Goal: Task Accomplishment & Management: Manage account settings

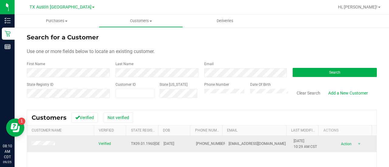
click at [44, 147] on span at bounding box center [44, 144] width 26 height 6
click at [44, 146] on span at bounding box center [44, 144] width 26 height 6
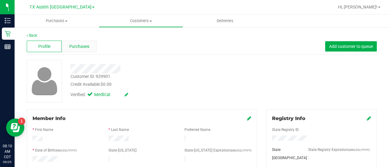
click at [84, 46] on span "Purchases" at bounding box center [79, 46] width 20 height 6
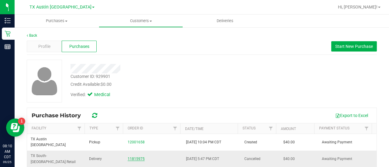
click at [133, 157] on link "11815975" at bounding box center [136, 159] width 17 height 4
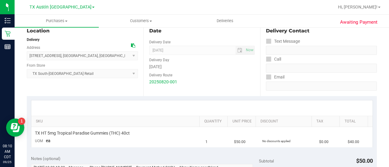
scroll to position [117, 0]
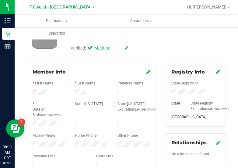
scroll to position [49, 0]
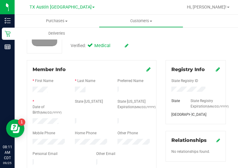
click at [74, 89] on div at bounding box center [91, 90] width 42 height 7
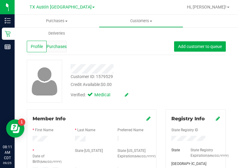
click at [50, 52] on div "Purchases" at bounding box center [57, 47] width 20 height 12
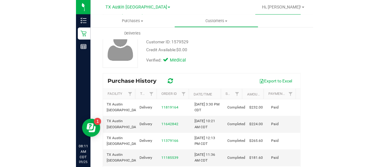
scroll to position [36, 0]
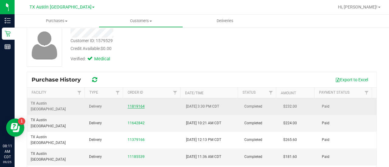
click at [138, 105] on link "11819164" at bounding box center [136, 107] width 17 height 4
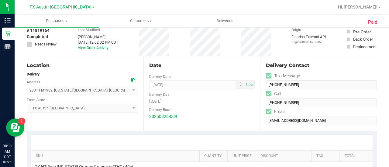
click at [133, 78] on icon at bounding box center [133, 80] width 4 height 4
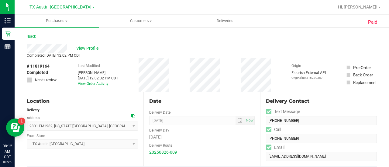
click at [178, 93] on div "Date Delivery Date 08/27/2025 Now 08/27/2025 08:00 AM Now Delivery Day Wednesda…" at bounding box center [201, 129] width 117 height 74
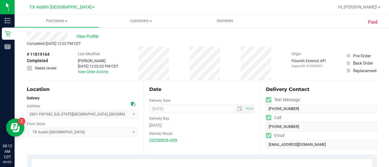
scroll to position [15, 0]
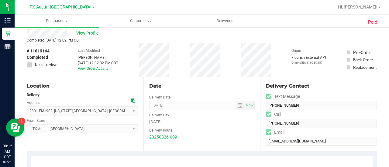
click at [133, 100] on icon at bounding box center [133, 101] width 4 height 4
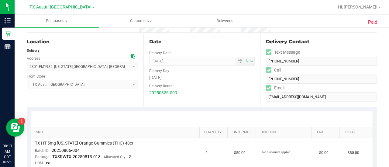
scroll to position [59, 0]
click at [133, 58] on icon at bounding box center [133, 57] width 4 height 4
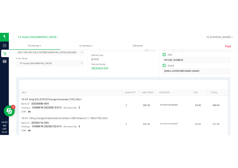
scroll to position [88, 0]
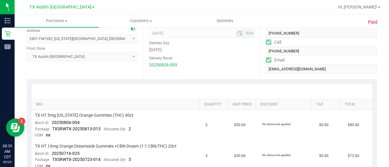
click at [131, 30] on icon at bounding box center [133, 28] width 4 height 4
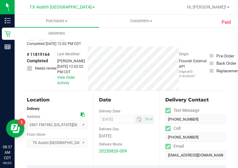
scroll to position [0, 0]
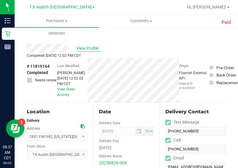
click at [93, 50] on span "View Profile" at bounding box center [88, 48] width 24 height 6
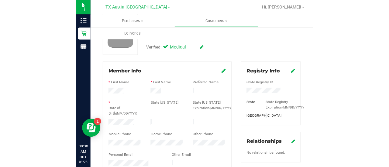
scroll to position [74, 0]
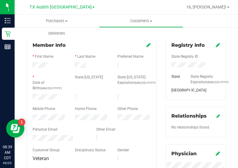
click at [79, 88] on div "* Date of Birth (MM/DD/YYYY) State ID State ID Expiration (MM/DD/YYYY)" at bounding box center [91, 83] width 127 height 18
click at [54, 110] on div "Mobile Phone" at bounding box center [49, 109] width 42 height 7
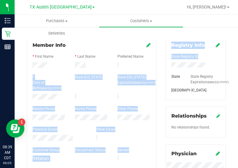
click at [238, 56] on html "Inventory Retail Reports 08:39 AM CDT 09/25/2025 09/25 TX Austin DC Hi, Lauren!…" at bounding box center [119, 84] width 238 height 168
click at [86, 68] on div at bounding box center [91, 65] width 42 height 7
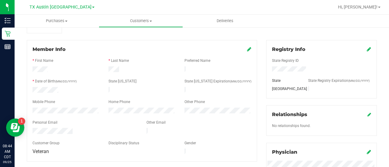
scroll to position [0, 0]
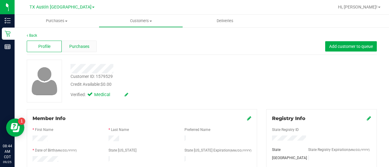
click at [79, 44] on span "Purchases" at bounding box center [79, 46] width 20 height 6
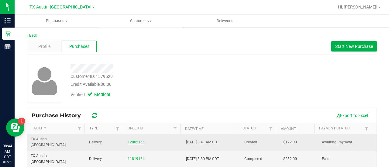
click at [136, 140] on link "12002166" at bounding box center [136, 142] width 17 height 4
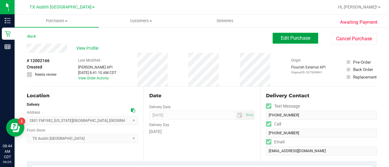
click at [295, 39] on span "Edit Purchase" at bounding box center [295, 38] width 29 height 6
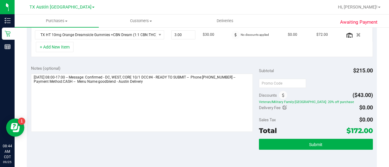
scroll to position [145, 0]
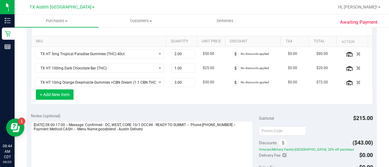
click at [56, 96] on button "+ Add New Item" at bounding box center [55, 95] width 38 height 10
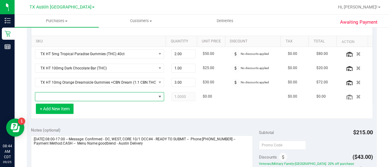
click at [56, 96] on span "NO DATA FOUND" at bounding box center [95, 97] width 121 height 9
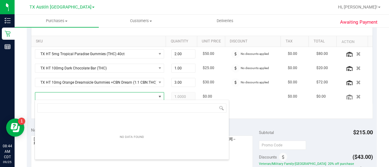
scroll to position [30389, 30272]
click at [50, 106] on input "grean dream" at bounding box center [131, 108] width 189 height 9
type input "green dream"
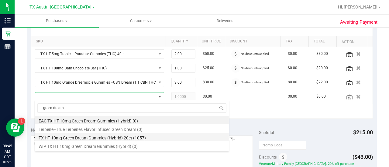
click at [124, 135] on li "TX HT 10mg Green Dream Gummies (Hybrid) 20ct (1057)" at bounding box center [132, 137] width 194 height 9
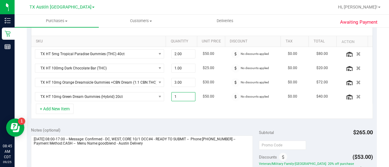
click at [175, 99] on span "1.00 1" at bounding box center [183, 96] width 24 height 9
type input "1"
click at [144, 104] on div "+ Add New Item" at bounding box center [202, 111] width 342 height 15
click at [51, 109] on button "+ Add New Item" at bounding box center [55, 109] width 38 height 10
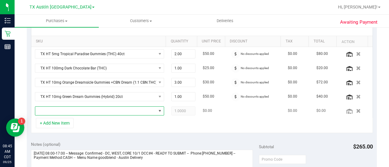
click at [96, 112] on span "NO DATA FOUND" at bounding box center [95, 111] width 121 height 9
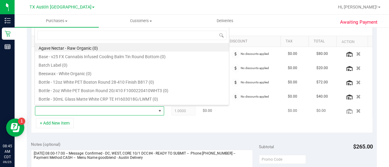
scroll to position [9, 123]
type input "texas orange"
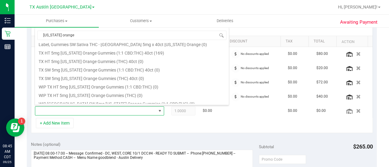
scroll to position [83, 0]
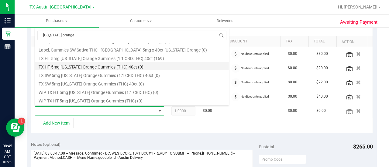
click at [126, 65] on li "TX HT 5mg Texas Orange Gummies (THC) 40ct (0)" at bounding box center [132, 66] width 194 height 9
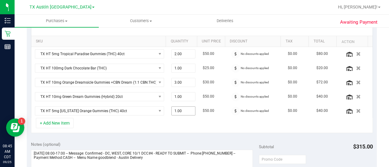
click at [180, 108] on span "1.00 1" at bounding box center [183, 111] width 24 height 9
type input "2"
type input "2.00"
click at [178, 127] on div "+ Add New Item" at bounding box center [202, 125] width 342 height 15
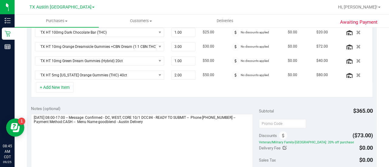
scroll to position [183, 0]
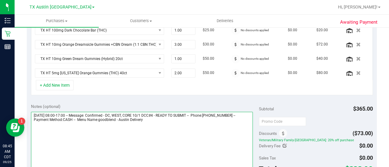
drag, startPoint x: 133, startPoint y: 110, endPoint x: 180, endPoint y: 112, distance: 47.4
click at [180, 112] on textarea at bounding box center [142, 141] width 222 height 58
click at [170, 113] on textarea at bounding box center [142, 141] width 222 height 58
click at [183, 112] on textarea at bounding box center [142, 141] width 222 height 58
drag, startPoint x: 180, startPoint y: 113, endPoint x: 113, endPoint y: 116, distance: 66.6
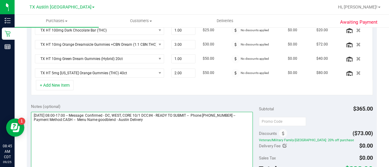
click at [113, 116] on textarea at bounding box center [142, 141] width 222 height 58
click at [189, 118] on textarea at bounding box center [142, 141] width 222 height 58
paste textarea "Confirmed - DC, WEST, CORE 10/1 DCC#4"
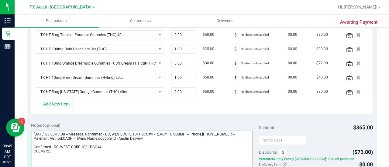
scroll to position [164, 0]
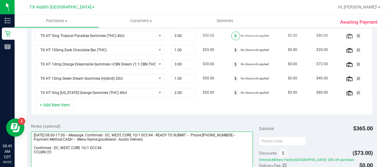
type textarea "Wednesday 10/01/2025 08:00-17:00 -- Message: Confirmed - DC, WEST, CORE 10/1 DC…"
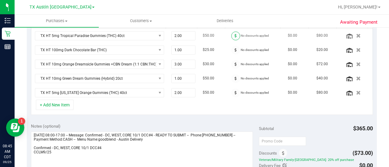
click at [233, 36] on span at bounding box center [235, 36] width 9 height 9
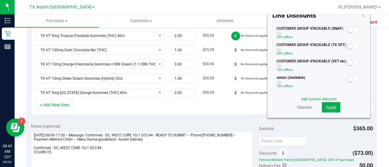
click at [350, 45] on span at bounding box center [353, 46] width 12 height 6
click at [327, 108] on span "Apply" at bounding box center [331, 107] width 11 height 5
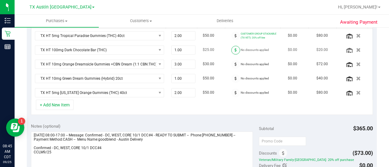
click at [231, 48] on span at bounding box center [235, 50] width 9 height 9
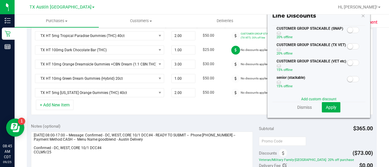
click at [351, 46] on span at bounding box center [353, 46] width 12 height 6
click at [333, 109] on button "Apply" at bounding box center [331, 107] width 19 height 10
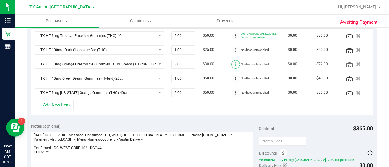
click at [235, 63] on icon at bounding box center [236, 65] width 2 height 4
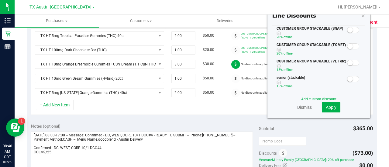
click at [347, 44] on small at bounding box center [349, 46] width 5 height 5
click at [327, 108] on span "Apply" at bounding box center [331, 107] width 11 height 5
click at [348, 49] on div at bounding box center [353, 46] width 12 height 8
click at [347, 45] on small at bounding box center [349, 46] width 5 height 5
click at [329, 107] on span "Apply" at bounding box center [331, 107] width 11 height 5
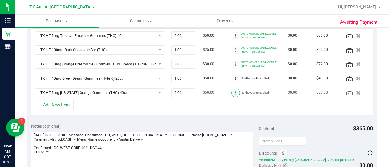
click at [235, 91] on icon at bounding box center [236, 93] width 2 height 4
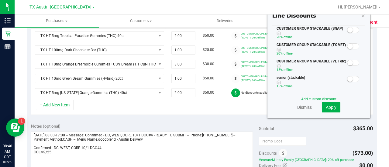
click at [347, 47] on small at bounding box center [349, 46] width 5 height 5
click at [328, 109] on button "Apply" at bounding box center [331, 107] width 19 height 10
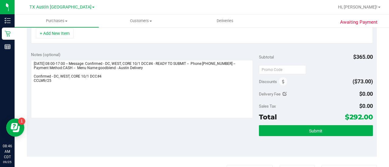
scroll to position [236, 0]
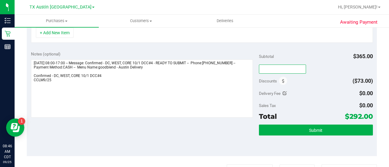
click at [281, 65] on input "text" at bounding box center [282, 69] width 47 height 9
type input "TXAIQ10"
click at [295, 88] on div "Delivery Fee $0.00" at bounding box center [316, 93] width 114 height 11
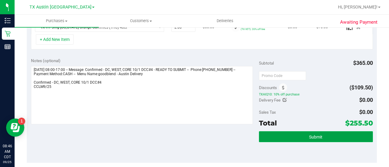
click at [314, 137] on span "Submit" at bounding box center [315, 137] width 13 height 5
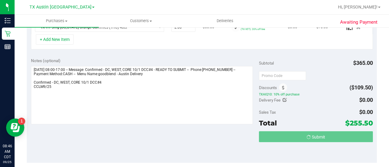
scroll to position [219, 0]
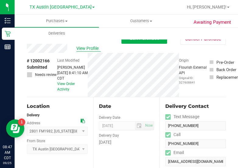
click at [82, 49] on span "View Profile" at bounding box center [88, 48] width 24 height 6
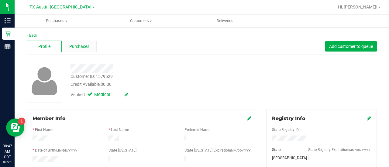
click at [90, 43] on div "Purchases" at bounding box center [79, 47] width 35 height 12
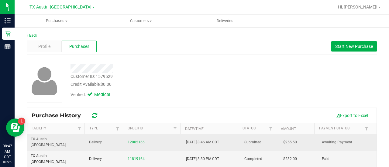
click at [132, 140] on link "12002166" at bounding box center [136, 142] width 17 height 4
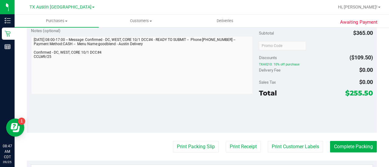
scroll to position [245, 0]
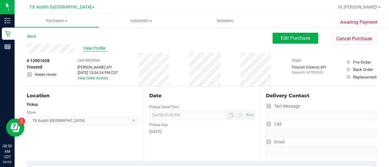
click at [100, 48] on span "View Profile" at bounding box center [95, 48] width 24 height 6
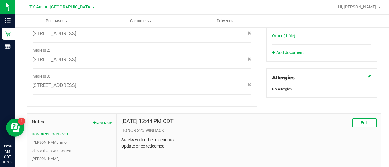
scroll to position [236, 0]
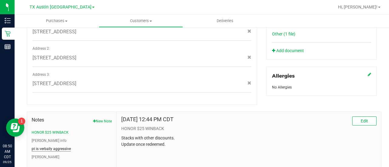
click at [58, 147] on button "pt is verbally aggressive" at bounding box center [51, 149] width 39 height 5
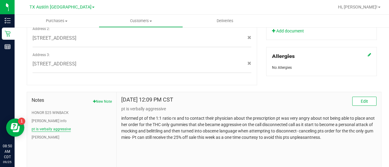
scroll to position [261, 0]
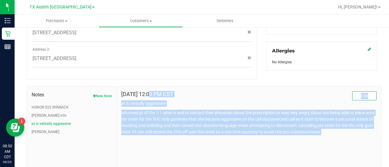
drag, startPoint x: 344, startPoint y: 126, endPoint x: 120, endPoint y: 88, distance: 227.2
click at [121, 91] on div "Nov 5, 2023 12:09 PM CST Edit pt is verbally aggressive informed pt of the 1:1 …" at bounding box center [248, 113] width 255 height 44
copy div "Nov 5, 2023 12:09 PM CST Edit pt is verbally aggressive informed pt of the 1:1 …"
click at [137, 21] on span "Customers" at bounding box center [141, 20] width 84 height 5
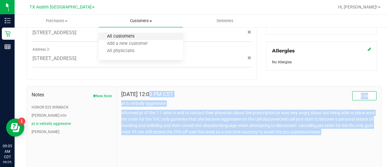
click at [134, 37] on span "All customers" at bounding box center [121, 36] width 44 height 5
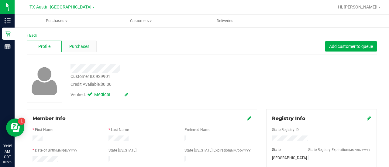
click at [89, 49] on div "Purchases" at bounding box center [79, 47] width 35 height 12
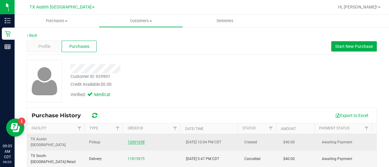
click at [137, 141] on link "12001658" at bounding box center [136, 142] width 17 height 4
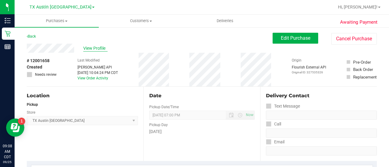
click at [87, 50] on span "View Profile" at bounding box center [95, 48] width 24 height 6
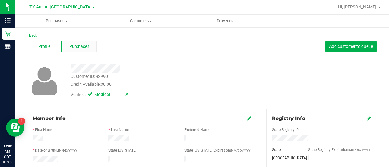
click at [90, 48] on div "Purchases" at bounding box center [79, 47] width 35 height 12
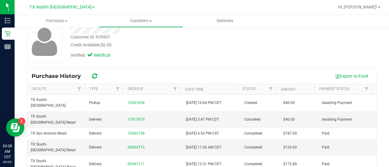
scroll to position [40, 0]
click at [141, 22] on span "Customers" at bounding box center [141, 20] width 84 height 5
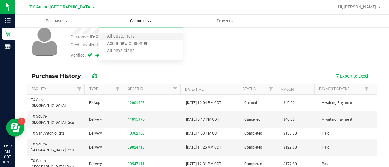
click at [135, 33] on li "All customers" at bounding box center [141, 36] width 84 height 7
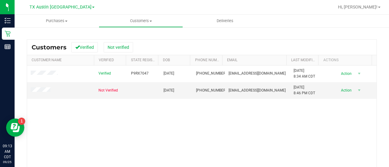
scroll to position [71, 0]
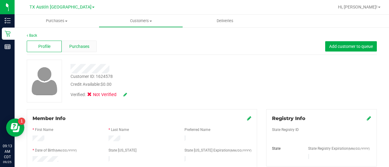
click at [78, 47] on span "Purchases" at bounding box center [79, 46] width 20 height 6
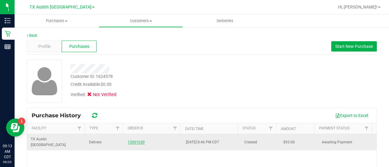
click at [131, 140] on link "12001630" at bounding box center [136, 142] width 17 height 4
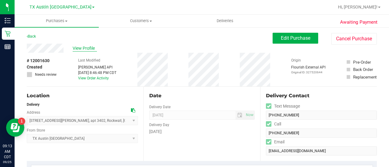
click at [78, 47] on span "View Profile" at bounding box center [85, 48] width 24 height 6
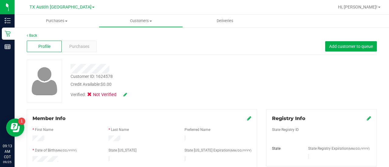
click at [77, 40] on div "Profile Purchases Add customer to queue" at bounding box center [202, 46] width 350 height 17
click at [79, 45] on span "Purchases" at bounding box center [79, 46] width 20 height 6
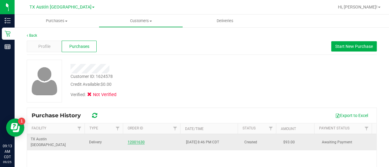
click at [128, 140] on link "12001630" at bounding box center [136, 142] width 17 height 4
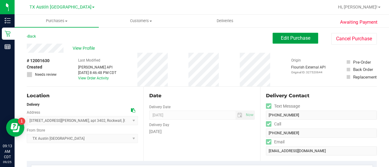
click at [296, 37] on span "Edit Purchase" at bounding box center [295, 38] width 29 height 6
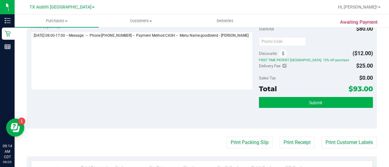
scroll to position [244, 0]
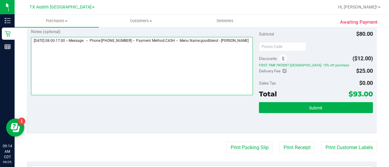
click at [140, 78] on textarea at bounding box center [142, 66] width 222 height 58
click at [36, 51] on textarea at bounding box center [142, 66] width 222 height 58
click at [87, 50] on textarea at bounding box center [142, 66] width 222 height 58
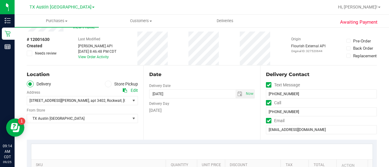
scroll to position [0, 0]
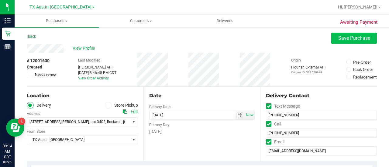
type textarea "Friday 09/26/2025 08:00-17:00 -- Message: -- Phone:2813232756 -- Payment Method…"
click at [346, 40] on span "Save Purchase" at bounding box center [354, 38] width 32 height 6
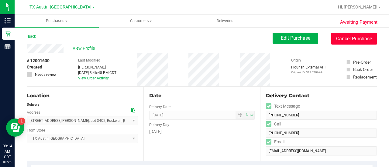
click at [348, 37] on button "Cancel Purchase" at bounding box center [354, 39] width 46 height 12
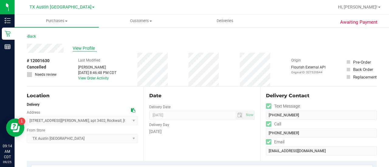
click at [82, 45] on span "View Profile" at bounding box center [85, 48] width 24 height 6
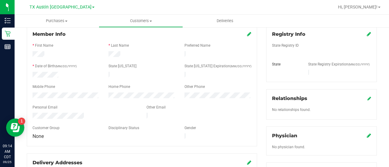
scroll to position [85, 0]
click at [68, 111] on div at bounding box center [142, 112] width 219 height 2
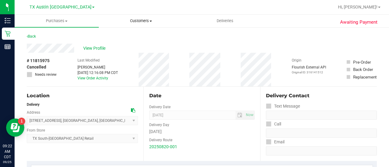
click at [140, 20] on span "Customers" at bounding box center [141, 20] width 84 height 5
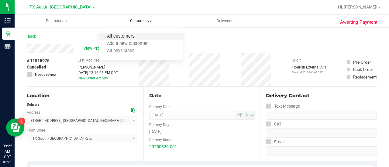
click at [127, 36] on span "All customers" at bounding box center [121, 36] width 44 height 5
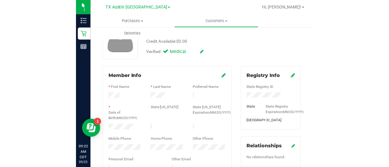
scroll to position [54, 0]
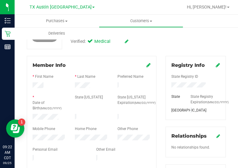
click at [81, 80] on div "* Last Name" at bounding box center [91, 77] width 42 height 7
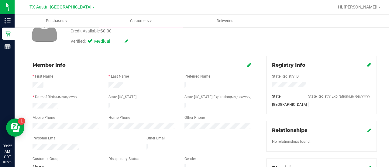
scroll to position [0, 0]
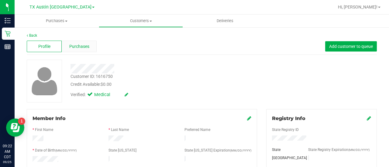
click at [80, 48] on span "Purchases" at bounding box center [79, 46] width 20 height 6
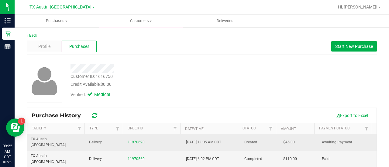
click at [136, 142] on div "11970620" at bounding box center [153, 143] width 51 height 6
click at [136, 140] on link "11970620" at bounding box center [136, 142] width 17 height 4
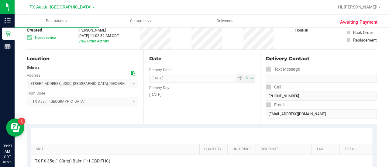
scroll to position [10, 0]
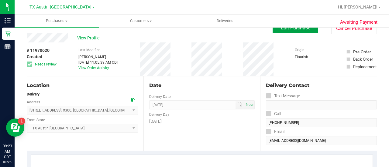
click at [284, 28] on span "Edit Purchase" at bounding box center [295, 28] width 29 height 6
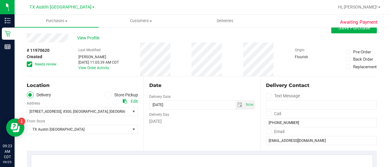
click at [117, 64] on div "# 11970620 Created Needs review Last Modified [PERSON_NAME] [DATE] 11:05:39 AM …" at bounding box center [202, 60] width 350 height 34
click at [52, 71] on div "# 11970620 Created Needs review" at bounding box center [42, 60] width 30 height 34
click at [31, 64] on icon at bounding box center [30, 64] width 4 height 0
click at [0, 0] on input "Needs review" at bounding box center [0, 0] width 0 height 0
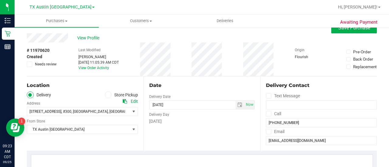
click at [60, 70] on div "# 11970620 Created Needs review Last Modified [PERSON_NAME] [DATE] 11:05:39 AM …" at bounding box center [202, 60] width 350 height 34
click at [195, 115] on div "Delivery Day" at bounding box center [201, 114] width 105 height 9
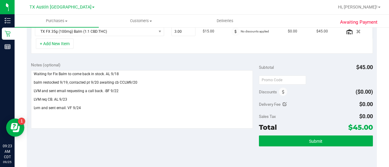
scroll to position [164, 0]
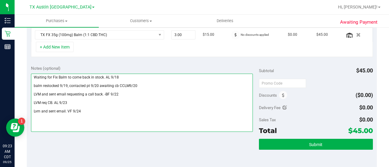
click at [84, 111] on textarea at bounding box center [142, 103] width 222 height 58
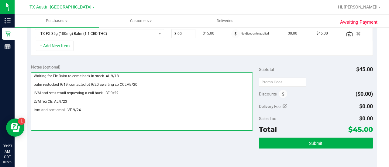
scroll to position [174, 0]
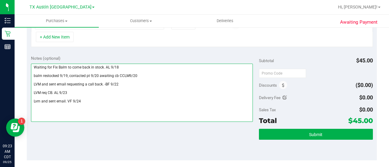
click at [108, 71] on textarea at bounding box center [142, 93] width 222 height 58
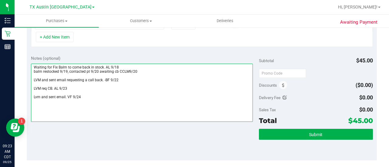
click at [107, 74] on textarea at bounding box center [142, 93] width 222 height 58
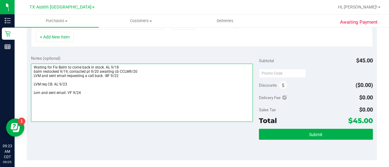
click at [105, 80] on textarea at bounding box center [142, 93] width 222 height 58
click at [105, 79] on textarea at bounding box center [142, 93] width 222 height 58
click at [102, 82] on textarea at bounding box center [142, 93] width 222 height 58
click at [77, 84] on textarea at bounding box center [142, 93] width 222 height 58
click at [90, 84] on textarea at bounding box center [142, 93] width 222 height 58
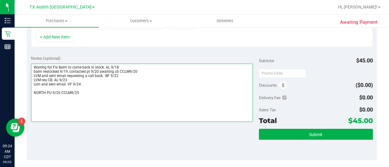
scroll to position [130, 0]
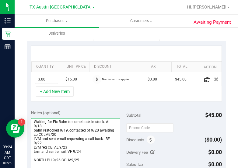
type textarea "Waiting for Fix Balm to come back in stock. AL 9/18 balm restocked 9/19, contac…"
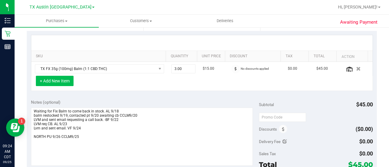
click at [61, 80] on button "+ Add New Item" at bounding box center [55, 81] width 38 height 10
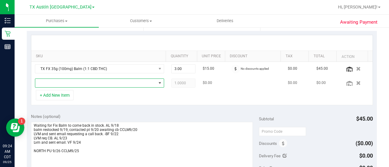
click at [94, 83] on span "NO DATA FOUND" at bounding box center [95, 83] width 121 height 9
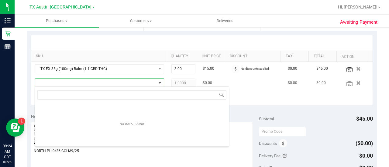
scroll to position [9, 123]
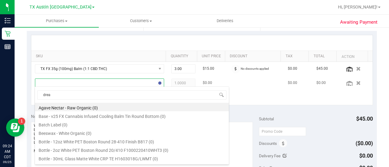
type input "dream"
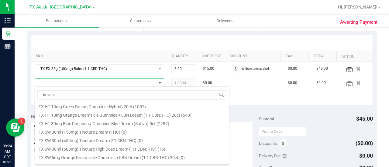
scroll to position [172, 0]
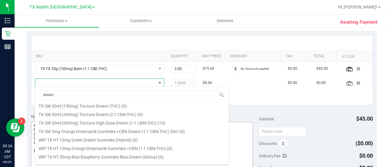
click at [122, 126] on li "TX SW 30ml (600mg) Tincture High Dose Dream (1:1 CBN:THC) (15)" at bounding box center [132, 122] width 194 height 9
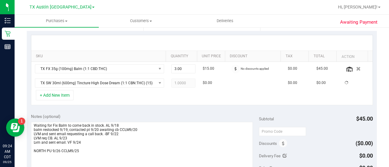
click at [174, 114] on div "Notes (optional)" at bounding box center [145, 117] width 228 height 6
click at [178, 83] on span "1.00 1" at bounding box center [183, 83] width 24 height 9
type input "3"
type input "2"
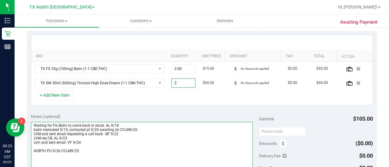
click at [199, 123] on textarea at bounding box center [142, 151] width 222 height 58
type input "2.00"
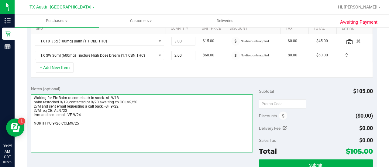
scroll to position [165, 0]
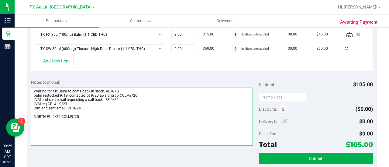
click at [183, 116] on textarea at bounding box center [142, 117] width 222 height 58
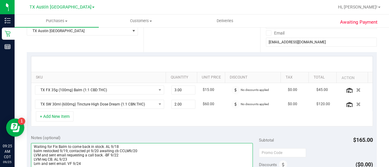
scroll to position [64, 0]
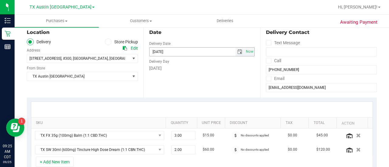
click at [237, 54] on span "select" at bounding box center [239, 52] width 5 height 5
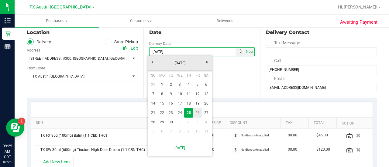
click at [199, 114] on link "26" at bounding box center [197, 113] width 9 height 9
type input "[DATE]"
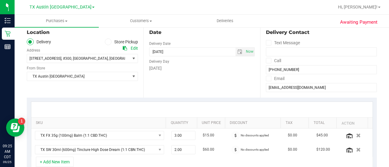
click at [213, 94] on div "Date Delivery Date [DATE] Now [DATE] 08:00 AM Now Delivery Day [DATE]" at bounding box center [201, 60] width 117 height 74
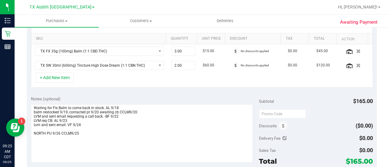
scroll to position [149, 0]
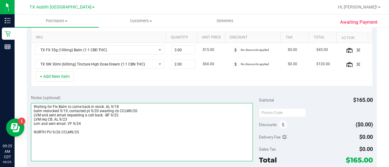
click at [148, 132] on textarea at bounding box center [142, 132] width 222 height 58
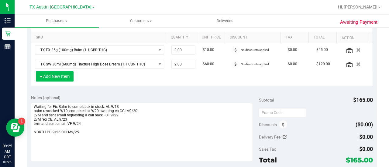
click at [57, 74] on button "+ Add New Item" at bounding box center [55, 76] width 38 height 10
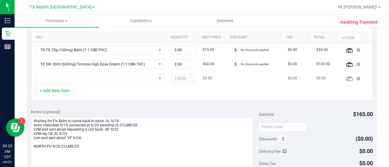
click at [119, 84] on td at bounding box center [99, 79] width 136 height 14
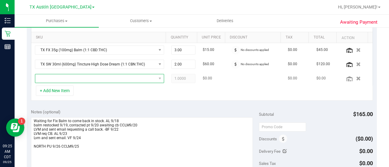
click at [120, 79] on span "NO DATA FOUND" at bounding box center [95, 78] width 121 height 9
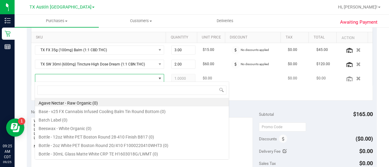
scroll to position [9, 123]
type input "soothe"
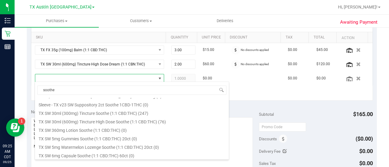
scroll to position [203, 0]
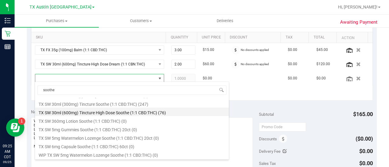
click at [177, 113] on li "TX SW 30ml (600mg) Tincture High Dose Soothe (1:1 CBD:THC) (76)" at bounding box center [132, 112] width 194 height 9
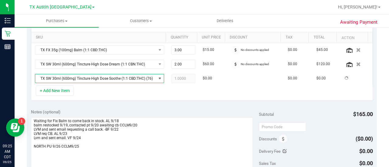
click at [175, 96] on div "+ Add New Item" at bounding box center [202, 93] width 342 height 15
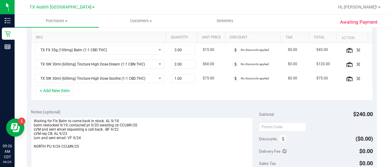
click at [148, 103] on div "SKU Quantity Unit Price Discount Tax Total Action TX FX 35g (100mg) Balm (1:1 C…" at bounding box center [202, 58] width 350 height 93
click at [148, 109] on div "Notes (optional)" at bounding box center [145, 112] width 228 height 6
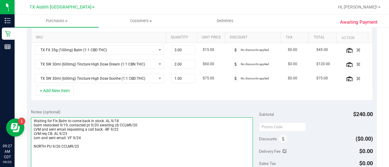
click at [192, 147] on textarea at bounding box center [142, 147] width 222 height 58
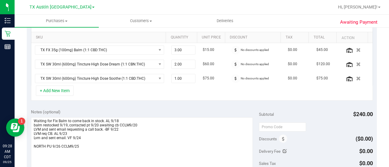
click at [157, 106] on div "Notes (optional) Subtotal $240.00 Discounts ($0.00) Delivery Fee $0.00 Sales Ta…" at bounding box center [202, 159] width 350 height 109
click at [195, 109] on div "Notes (optional)" at bounding box center [145, 112] width 228 height 6
click at [165, 109] on div "Notes (optional)" at bounding box center [145, 112] width 228 height 6
click at [106, 98] on div "+ Add New Item" at bounding box center [202, 93] width 342 height 15
click at [116, 96] on div "+ Add New Item" at bounding box center [202, 93] width 342 height 15
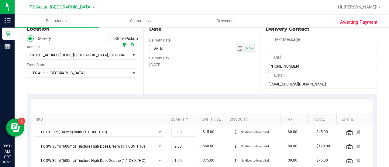
scroll to position [0, 0]
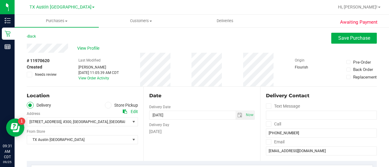
drag, startPoint x: 89, startPoint y: 50, endPoint x: 68, endPoint y: 63, distance: 24.7
click at [68, 63] on div "# 11970620 Created Needs review Last Modified [PERSON_NAME] [DATE] 11:05:39 AM …" at bounding box center [202, 70] width 350 height 34
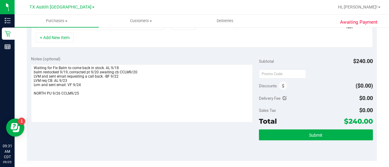
scroll to position [210, 0]
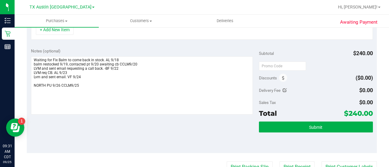
click at [273, 132] on div "Submit" at bounding box center [316, 135] width 114 height 27
click at [277, 126] on button "Submit" at bounding box center [316, 127] width 114 height 11
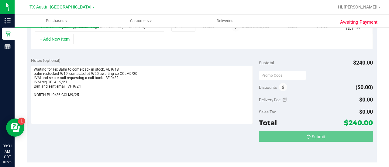
scroll to position [0, 0]
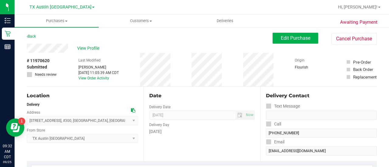
click at [268, 82] on div "# 11970620 Submitted Needs review Last Modified [PERSON_NAME] [DATE] 11:05:39 A…" at bounding box center [202, 70] width 350 height 34
click at [84, 51] on span "View Profile" at bounding box center [89, 48] width 24 height 6
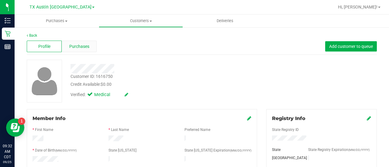
click at [85, 52] on div "Purchases" at bounding box center [79, 47] width 35 height 12
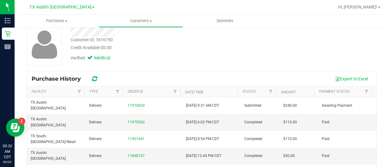
scroll to position [42, 0]
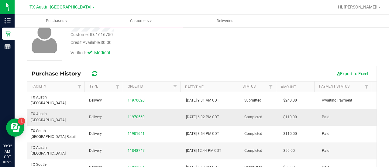
click at [153, 115] on div "11970560" at bounding box center [153, 118] width 51 height 6
click at [130, 115] on link "11970560" at bounding box center [136, 117] width 17 height 4
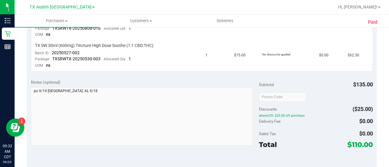
scroll to position [187, 0]
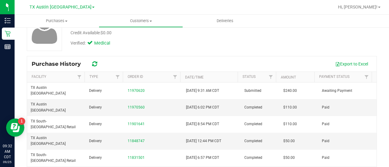
scroll to position [54, 0]
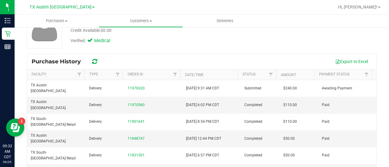
click at [166, 45] on div "Verified: Medical" at bounding box center [156, 40] width 180 height 13
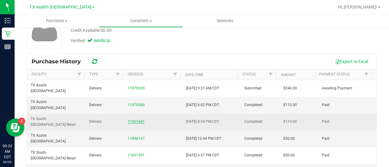
click at [130, 120] on link "11901641" at bounding box center [136, 122] width 17 height 4
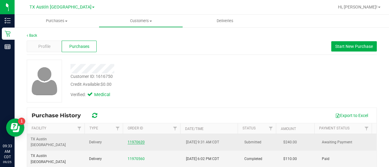
click at [135, 140] on link "11970620" at bounding box center [136, 142] width 17 height 4
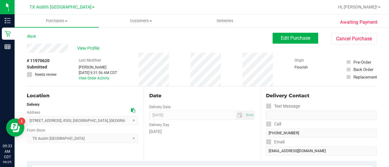
click at [199, 88] on div "Date Delivery Date [DATE] Now [DATE] 08:00 AM Now Delivery Day [DATE]" at bounding box center [201, 124] width 117 height 74
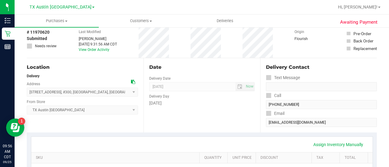
scroll to position [27, 0]
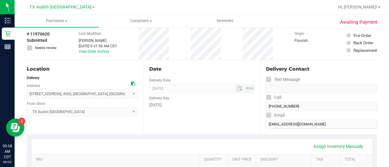
click at [239, 124] on div "Date Delivery Date [DATE] Now [DATE] 08:00 AM Now Delivery Day [DATE]" at bounding box center [201, 97] width 117 height 74
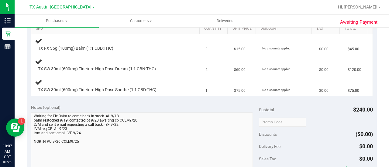
scroll to position [221, 0]
